Goal: Obtain resource: Download file/media

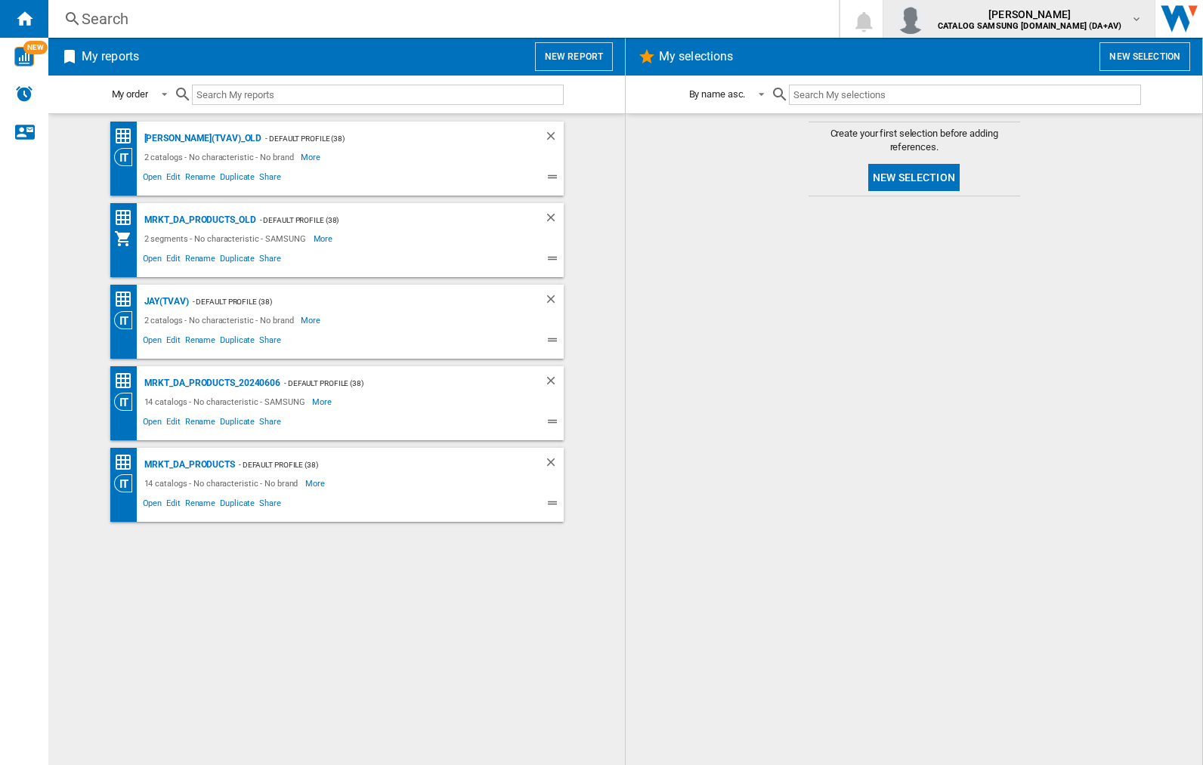
click at [925, 19] on img "button" at bounding box center [910, 19] width 30 height 30
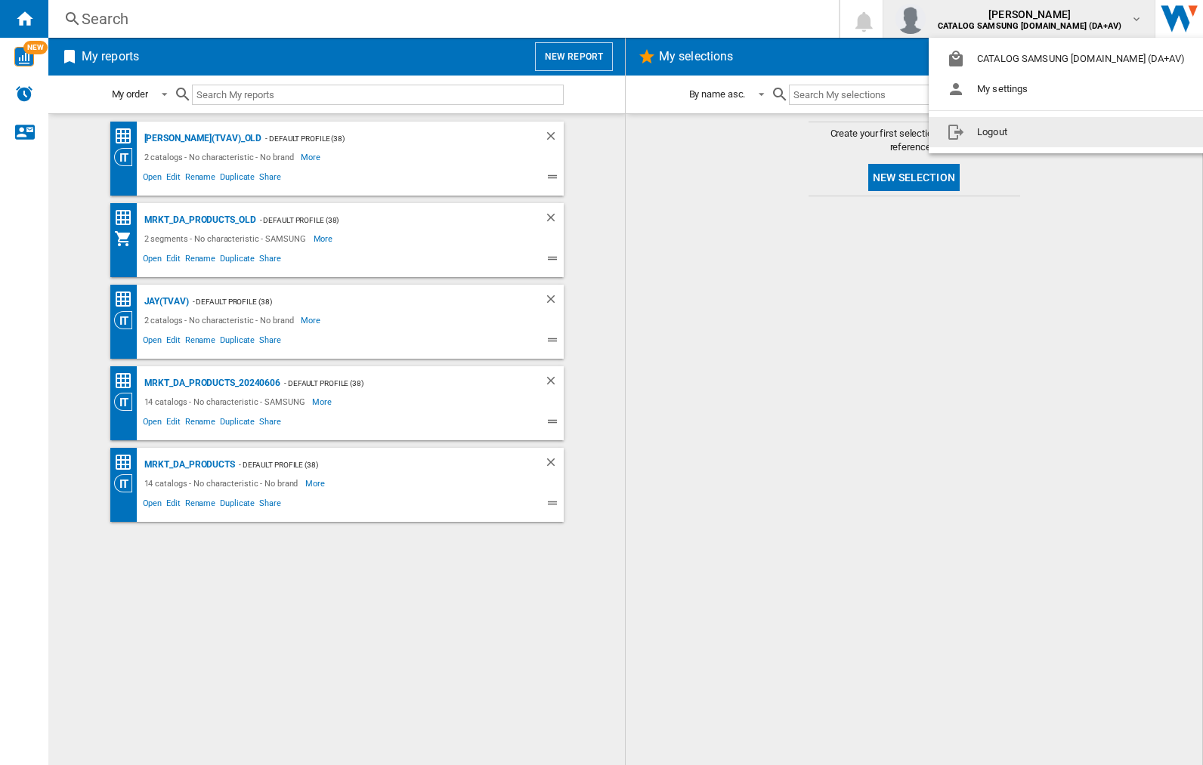
click at [1045, 132] on button "Logout" at bounding box center [1068, 132] width 280 height 30
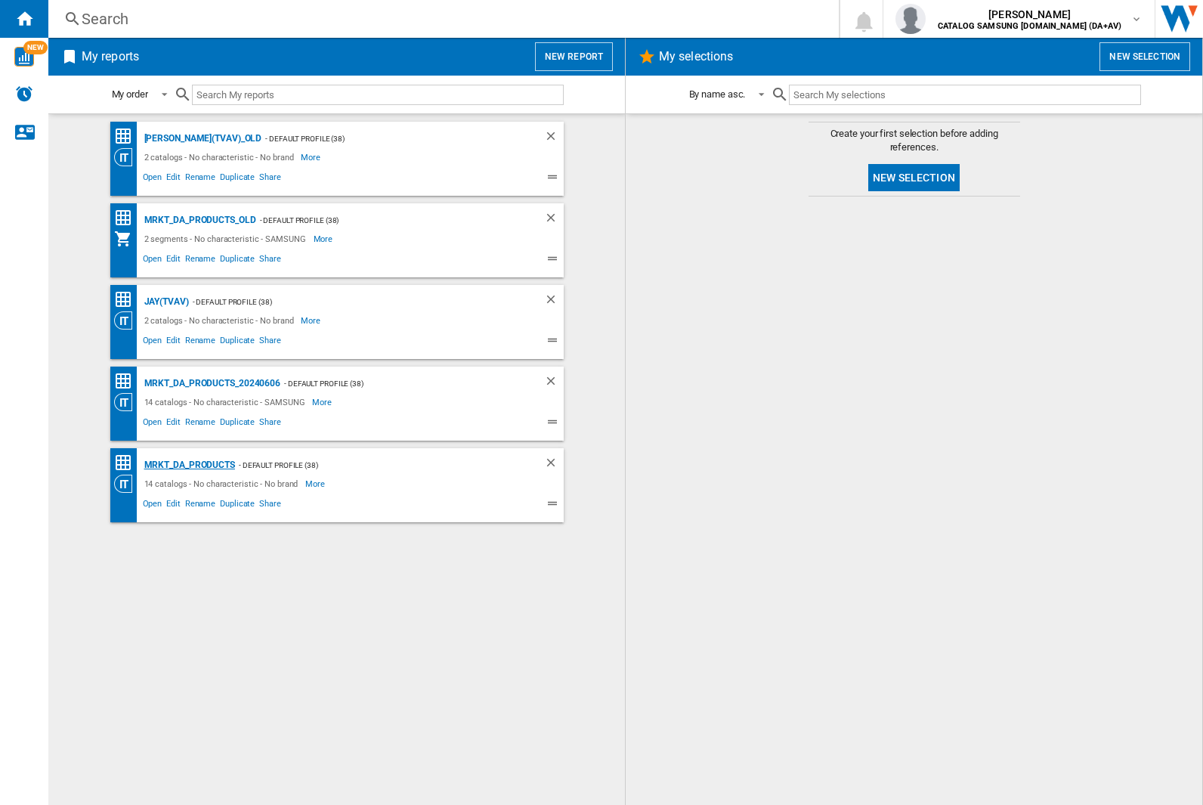
click at [189, 465] on div "MRKT_DA_PRODUCTS" at bounding box center [188, 465] width 94 height 19
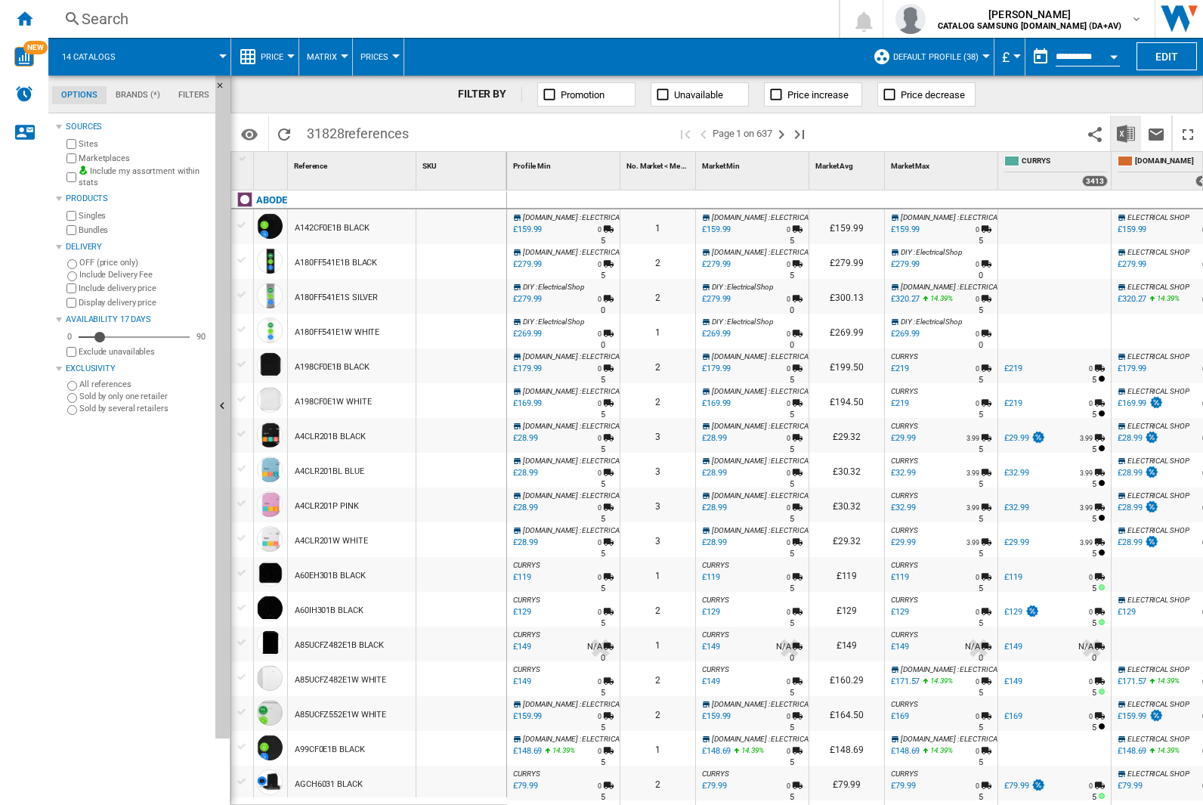
click at [1125, 132] on img "Download in Excel" at bounding box center [1126, 134] width 18 height 18
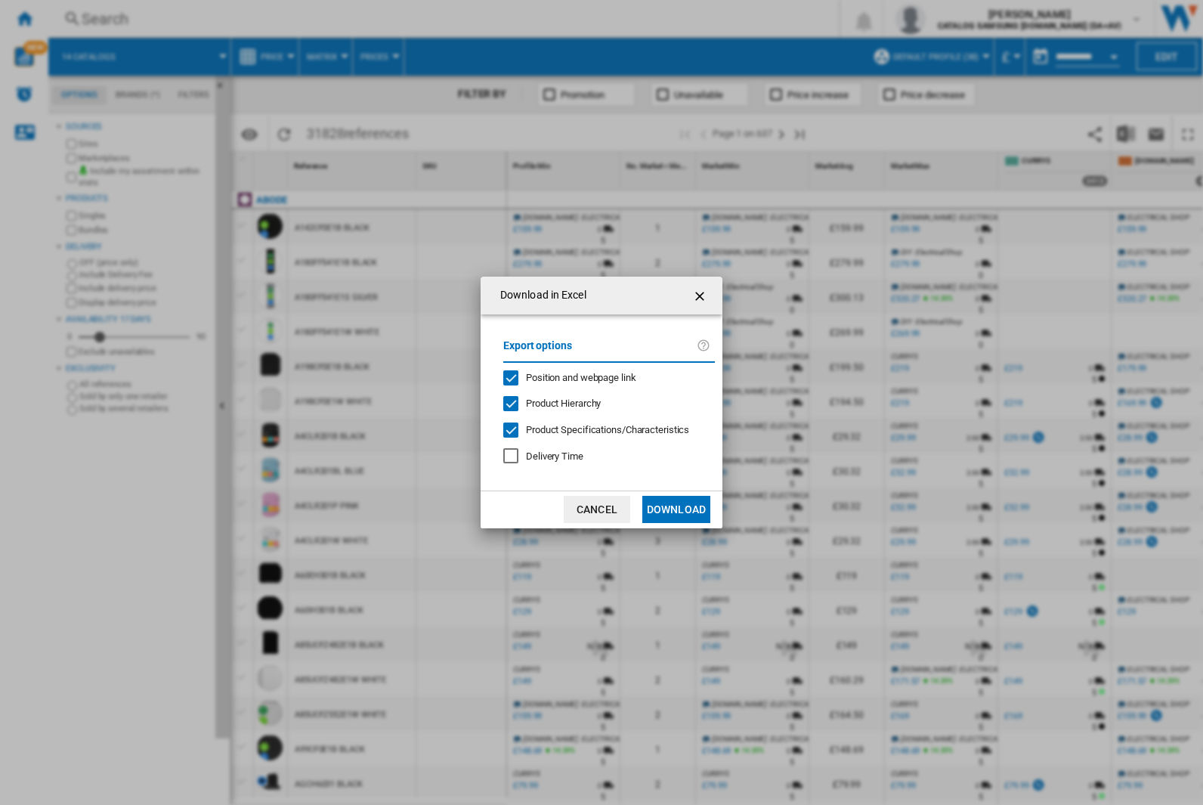
click at [571, 377] on span "Position and webpage link" at bounding box center [581, 377] width 110 height 11
click at [676, 509] on button "Download" at bounding box center [676, 509] width 68 height 27
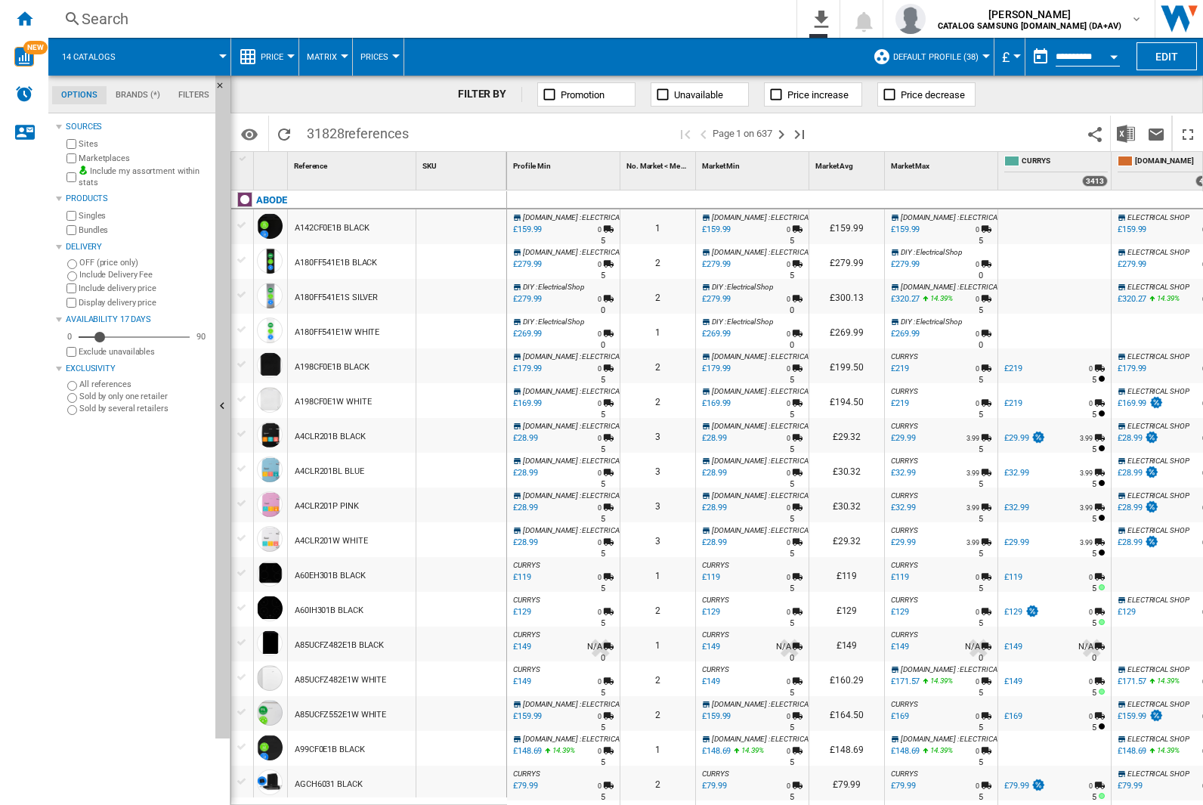
click at [1129, 100] on div "FILTER BY Promotion Unavailable Price increase Price decrease" at bounding box center [716, 95] width 972 height 38
